Goal: Transaction & Acquisition: Book appointment/travel/reservation

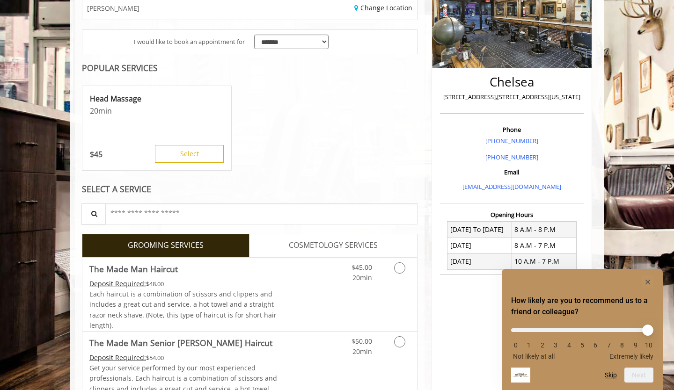
scroll to position [153, 0]
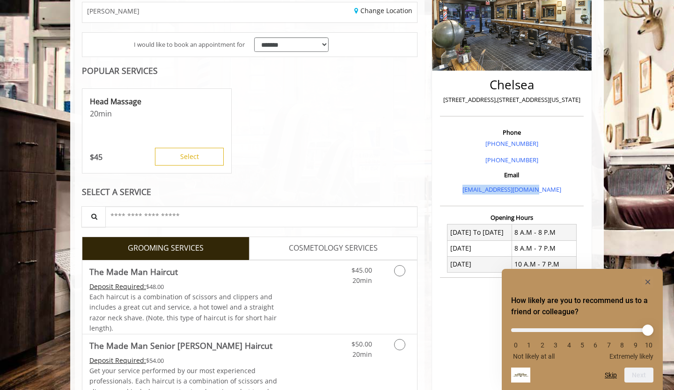
drag, startPoint x: 552, startPoint y: 189, endPoint x: 466, endPoint y: 189, distance: 86.1
click at [466, 189] on p "[EMAIL_ADDRESS][DOMAIN_NAME]" at bounding box center [511, 190] width 139 height 10
click at [487, 191] on link "[EMAIL_ADDRESS][DOMAIN_NAME]" at bounding box center [511, 189] width 99 height 8
copy link "[EMAIL_ADDRESS][DOMAIN_NAME]"
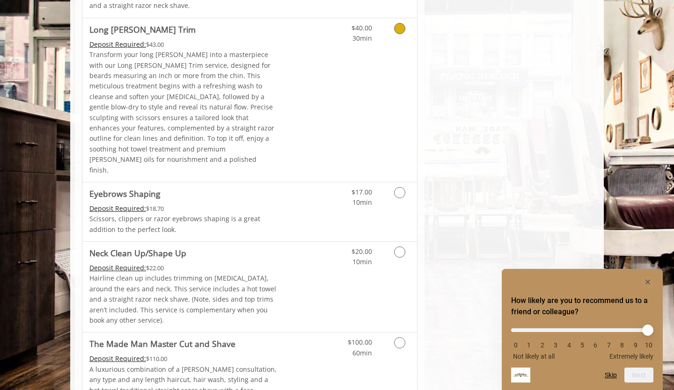
scroll to position [1505, 0]
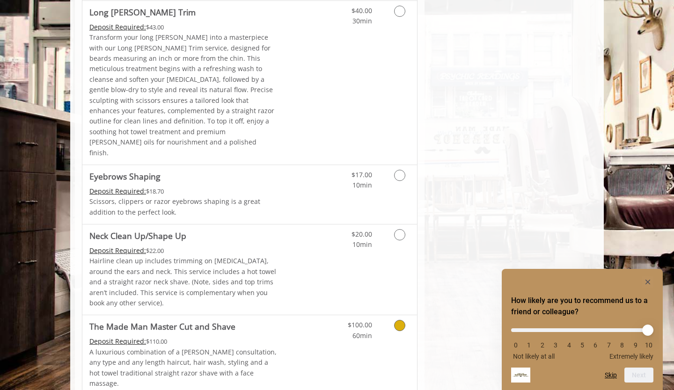
click at [397, 320] on icon "Grooming services" at bounding box center [399, 325] width 11 height 11
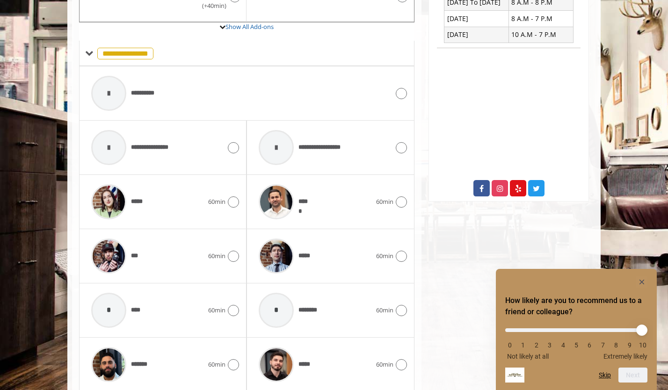
scroll to position [361, 0]
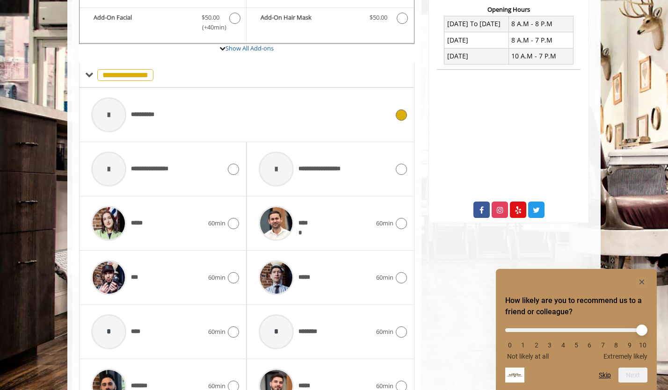
click at [395, 109] on div at bounding box center [400, 114] width 14 height 11
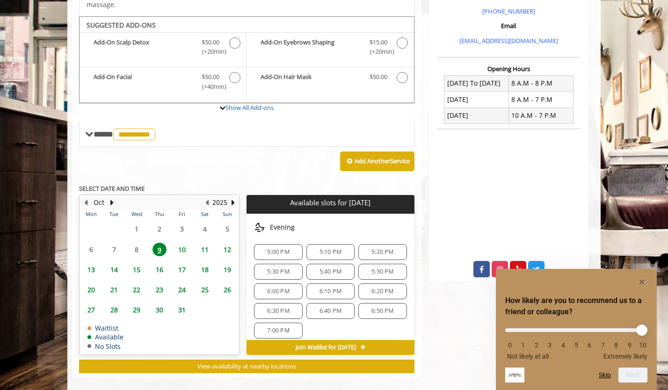
scroll to position [219, 0]
click at [280, 271] on span "5:30 PM" at bounding box center [278, 274] width 22 height 7
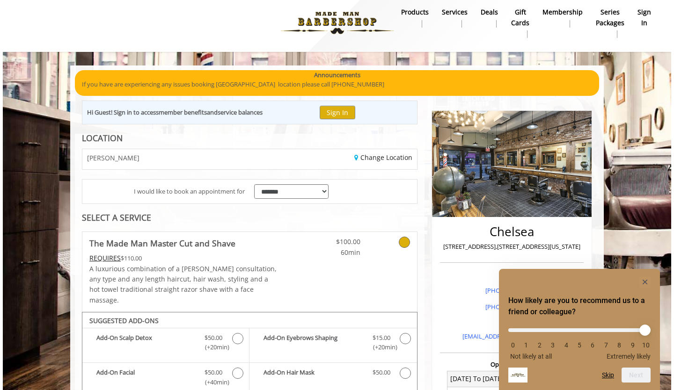
scroll to position [0, 0]
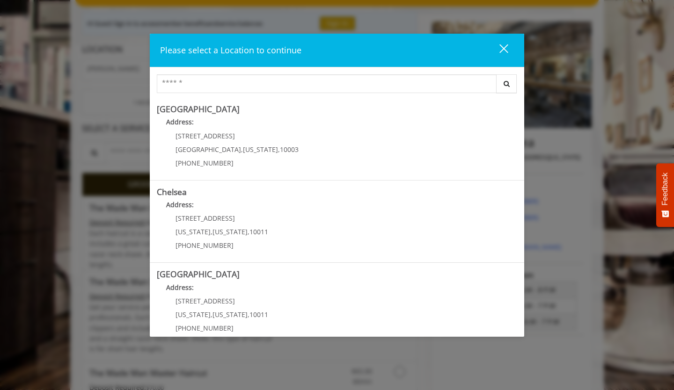
click at [503, 52] on div "close" at bounding box center [497, 51] width 19 height 14
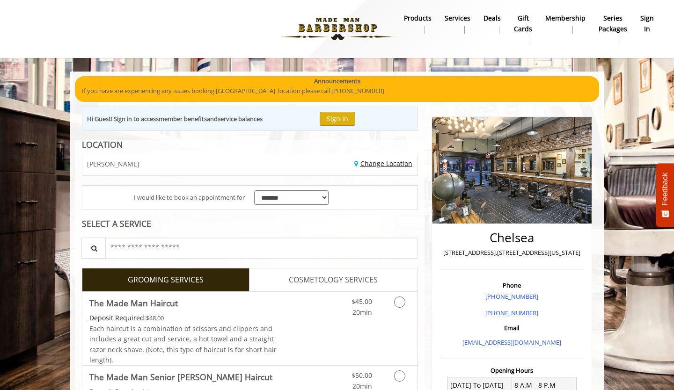
click at [371, 164] on link "Change Location" at bounding box center [383, 163] width 58 height 9
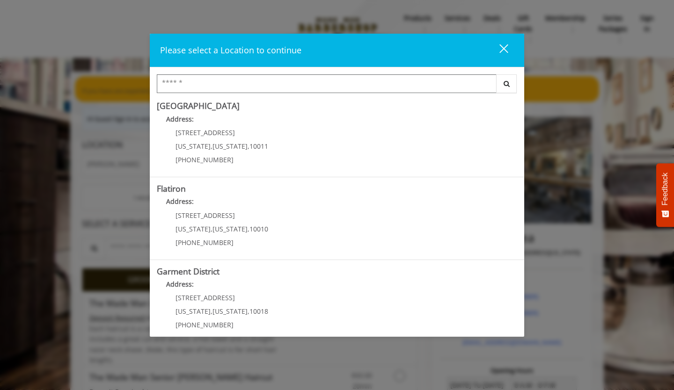
scroll to position [179, 0]
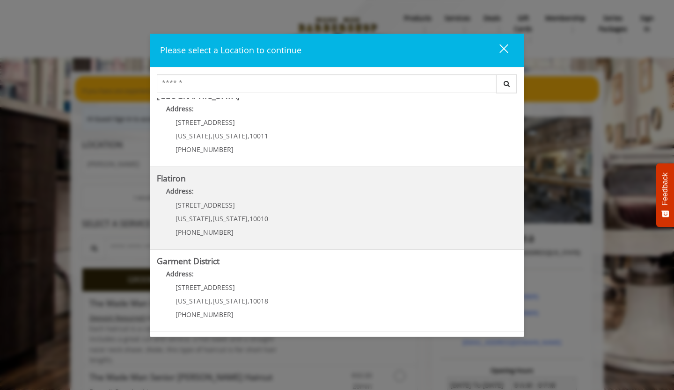
click at [359, 209] on "Flatiron Address: [STREET_ADDRESS][US_STATE][US_STATE] (917) 475-1765" at bounding box center [337, 208] width 360 height 68
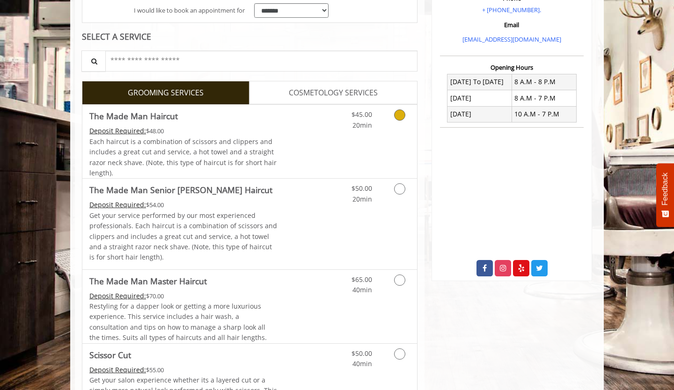
click at [343, 137] on div "$45.00 20min" at bounding box center [375, 141] width 84 height 73
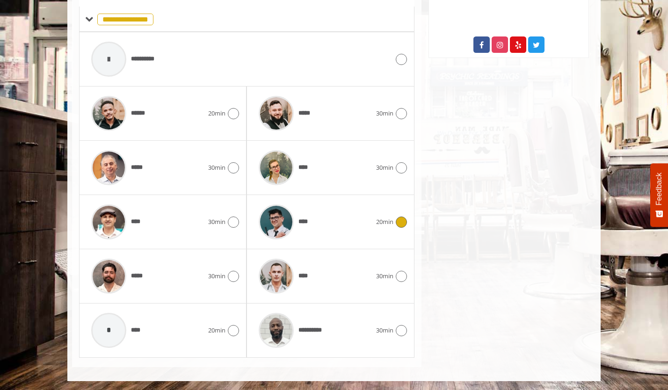
scroll to position [411, 0]
click at [301, 328] on span "**********" at bounding box center [312, 330] width 29 height 10
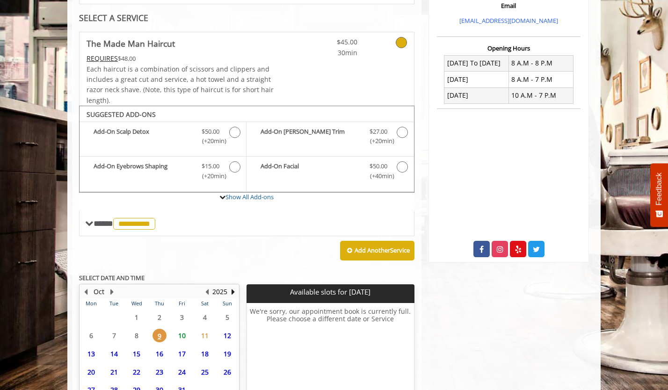
scroll to position [292, 0]
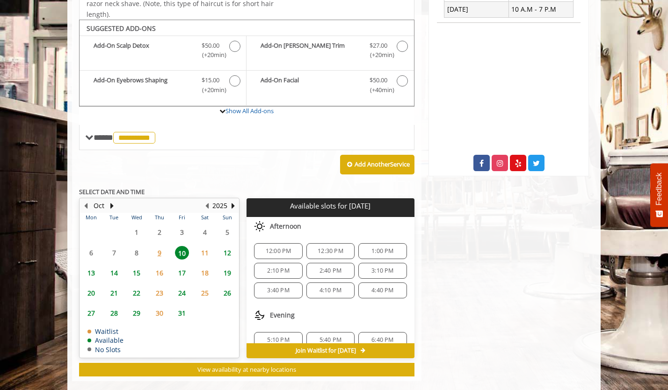
click at [161, 251] on span "9" at bounding box center [159, 253] width 14 height 14
